Goal: Task Accomplishment & Management: Manage account settings

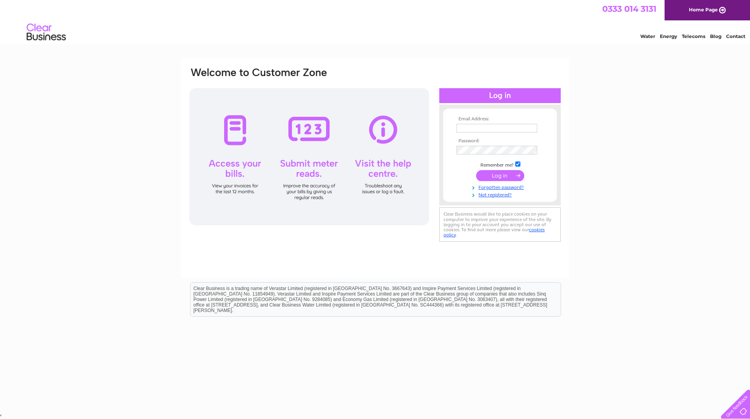
type input "[DOMAIN_NAME][EMAIL_ADDRESS][DOMAIN_NAME]"
click at [504, 178] on input "submit" at bounding box center [500, 175] width 48 height 11
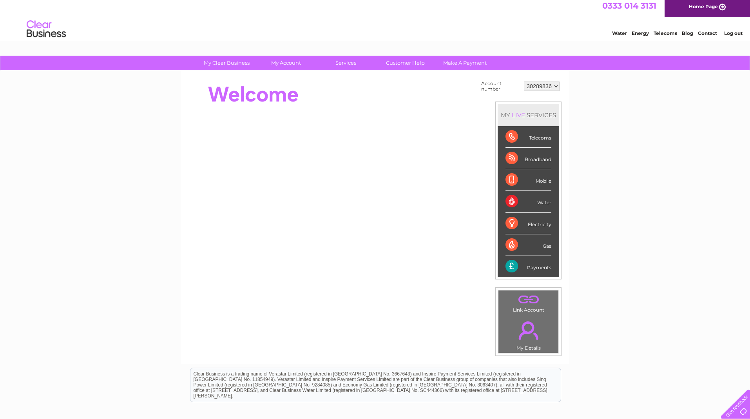
click at [540, 272] on div "Payments" at bounding box center [529, 266] width 46 height 21
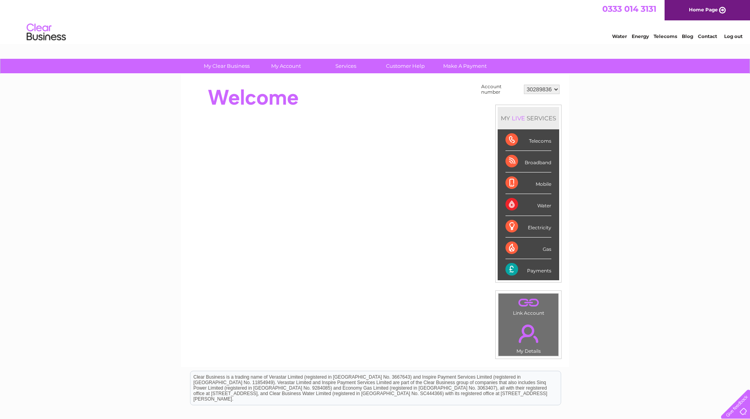
scroll to position [1, 0]
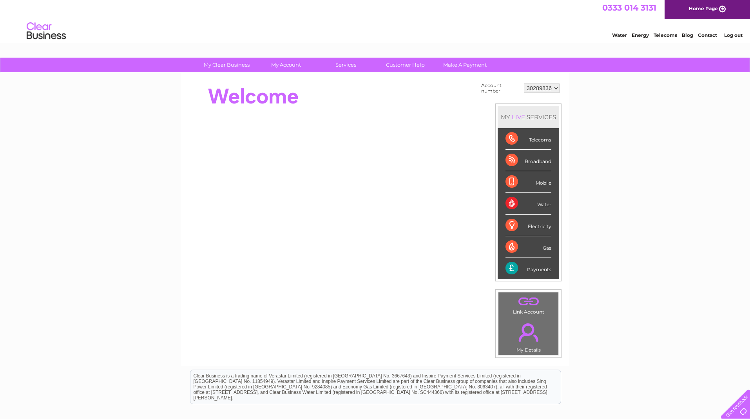
click at [534, 271] on div "Payments" at bounding box center [529, 268] width 46 height 21
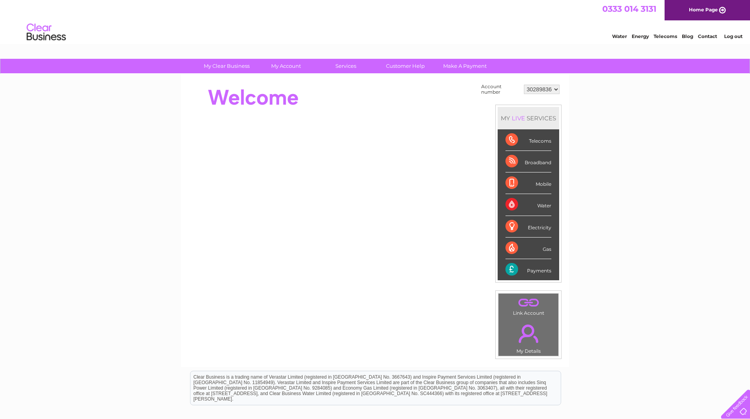
click at [487, 92] on td "Account number" at bounding box center [500, 89] width 43 height 15
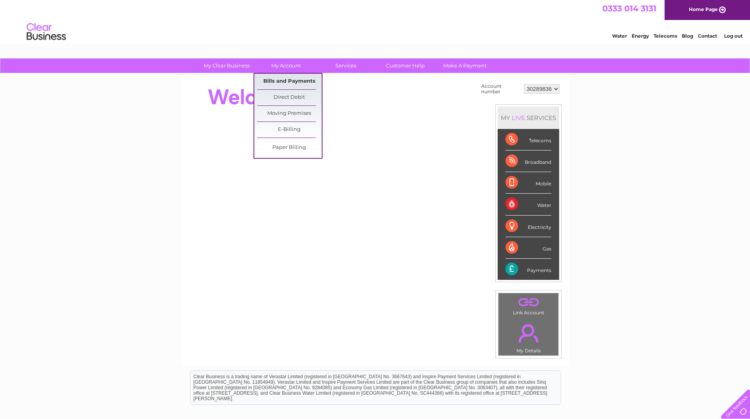
click at [286, 79] on link "Bills and Payments" at bounding box center [289, 82] width 65 height 16
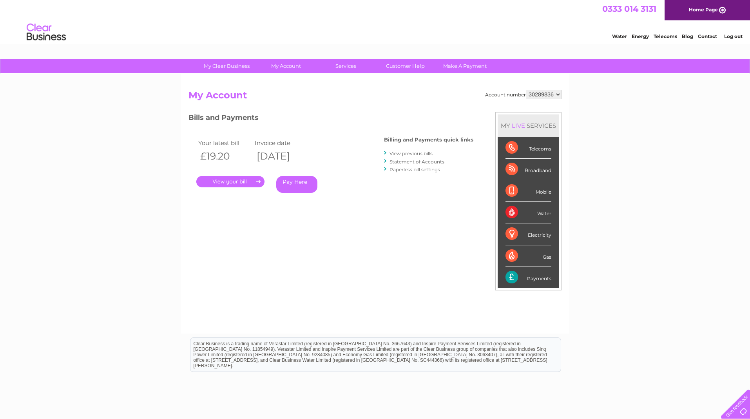
click at [228, 180] on link "." at bounding box center [230, 181] width 68 height 11
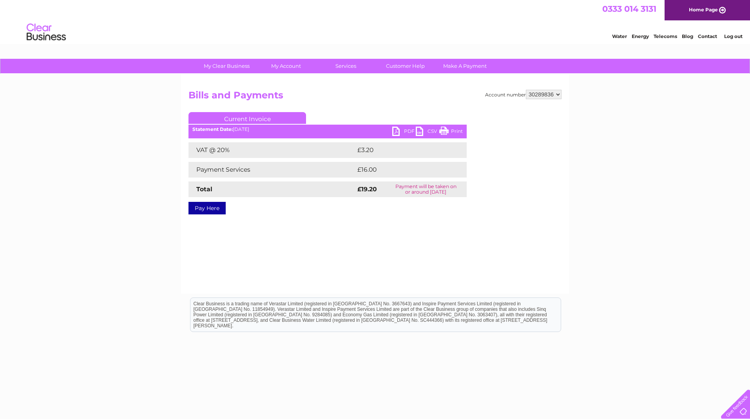
click at [446, 129] on link "Print" at bounding box center [451, 132] width 24 height 11
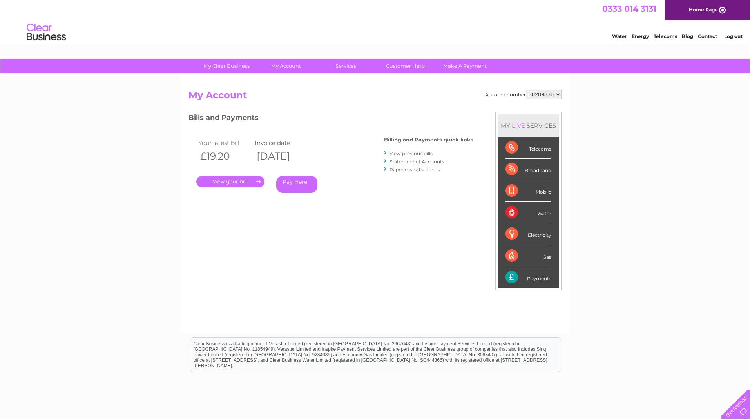
click at [219, 183] on link "." at bounding box center [230, 181] width 68 height 11
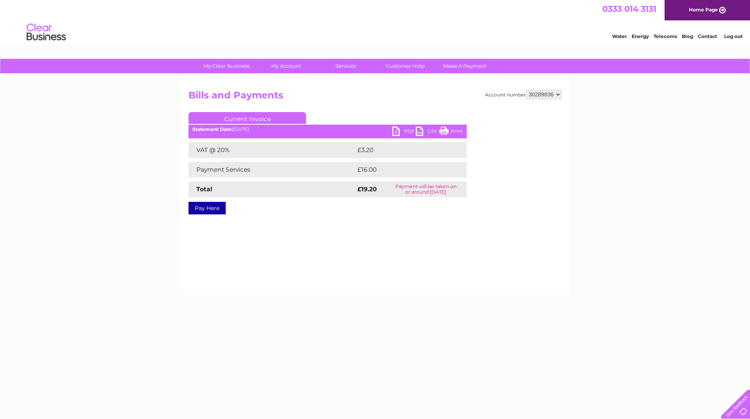
click at [232, 182] on td "Total" at bounding box center [272, 189] width 167 height 16
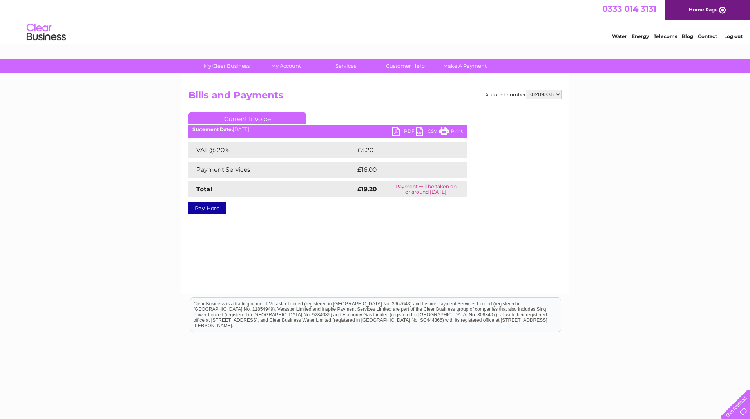
click at [395, 131] on link "PDF" at bounding box center [404, 132] width 24 height 11
